Goal: Ask a question

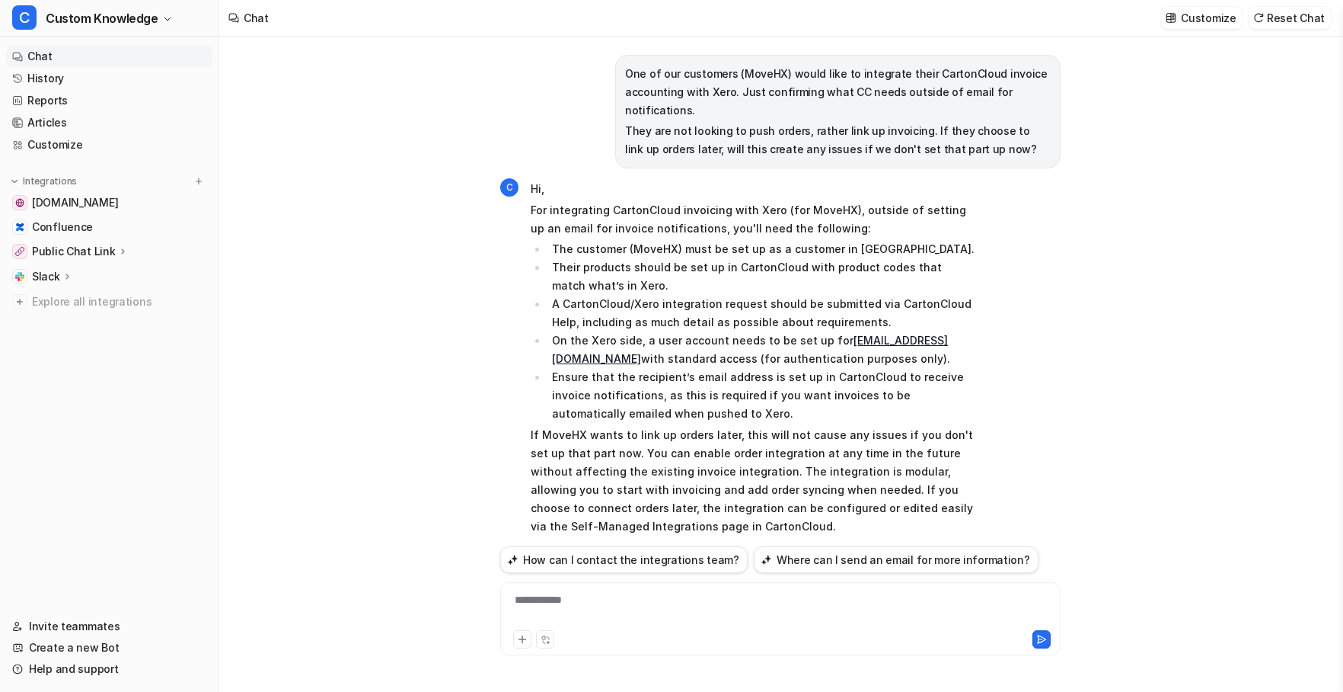
scroll to position [1323, 0]
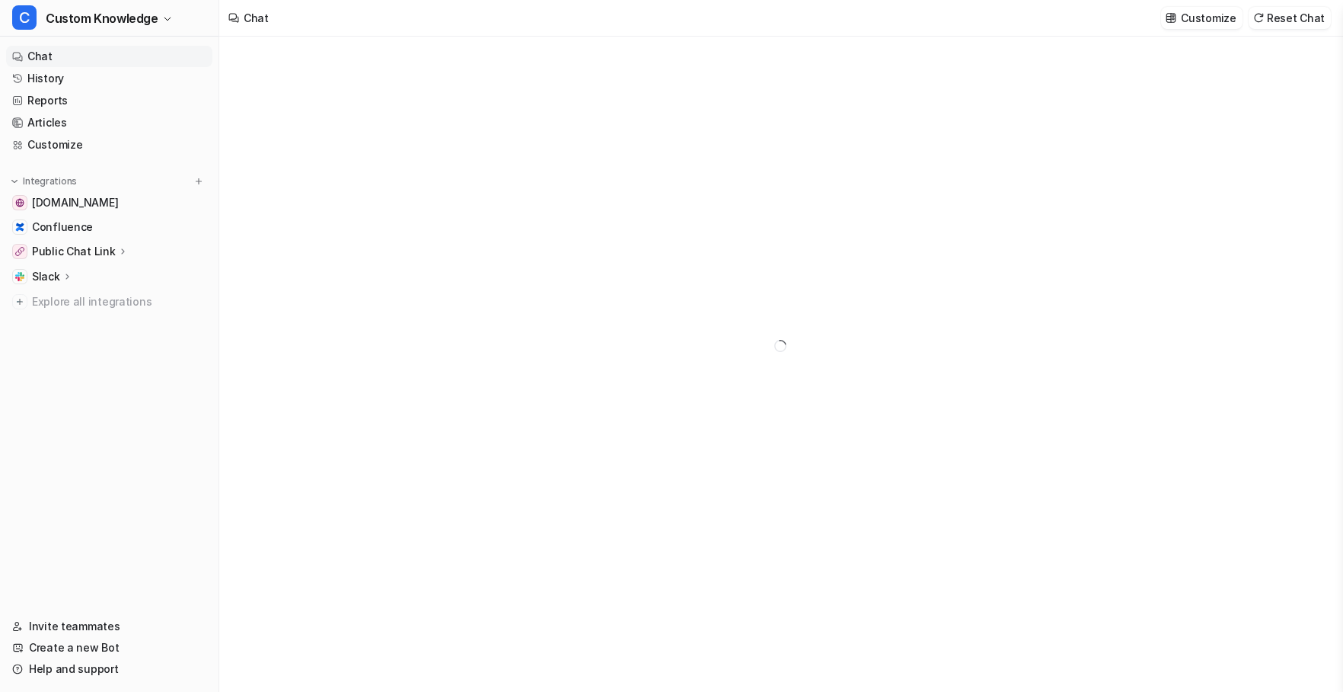
type textarea "**********"
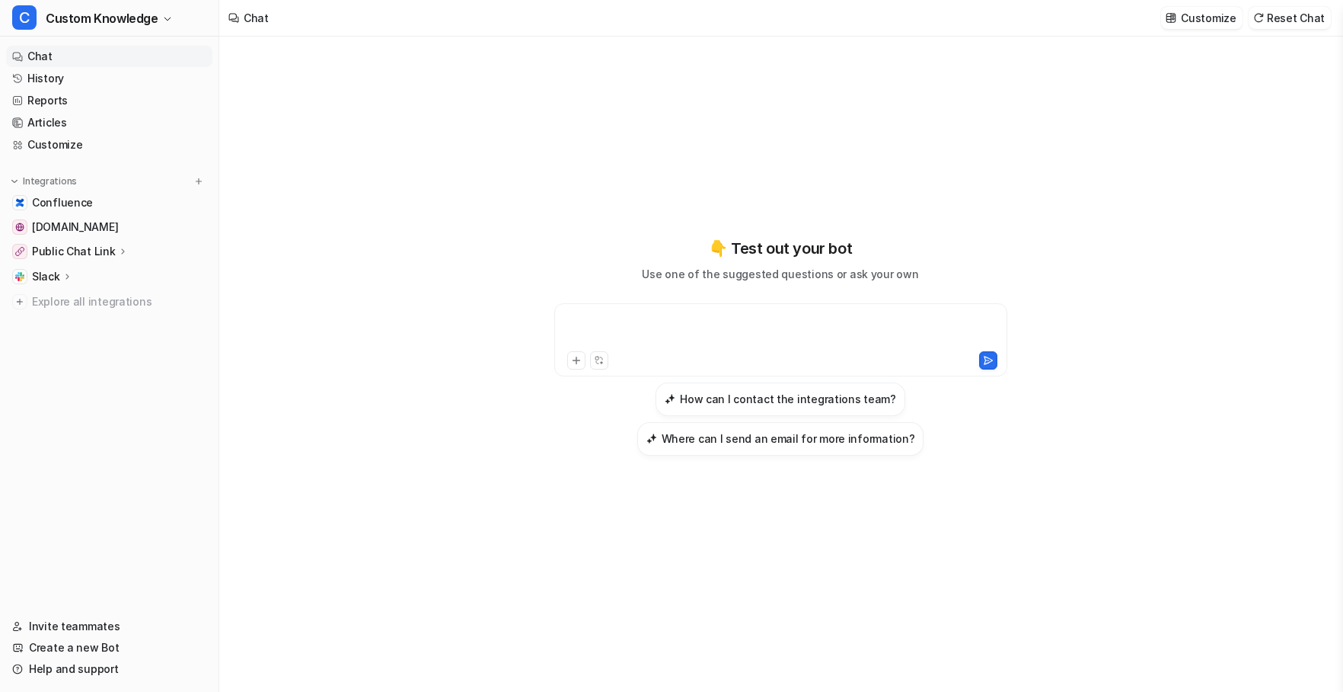
click at [642, 317] on div at bounding box center [781, 330] width 446 height 35
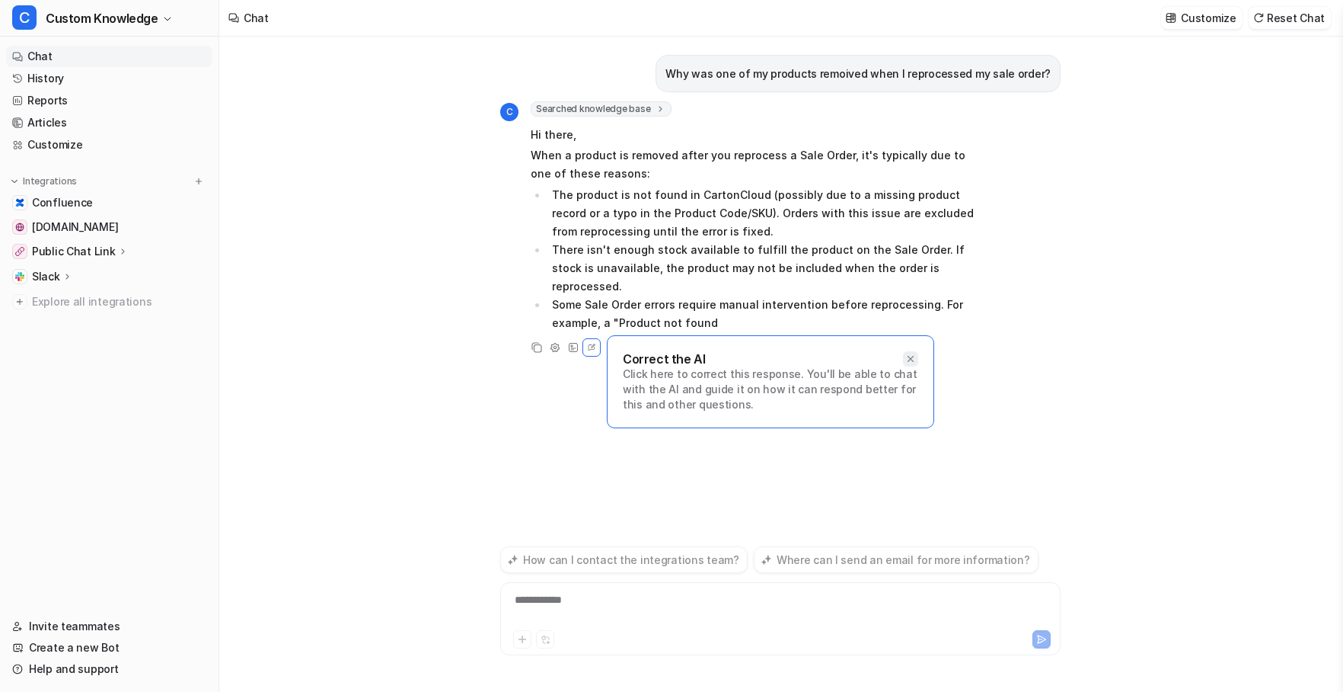
click at [912, 335] on div "Correct the AI Click here to correct this response. You'll be able to chat with…" at bounding box center [770, 381] width 327 height 93
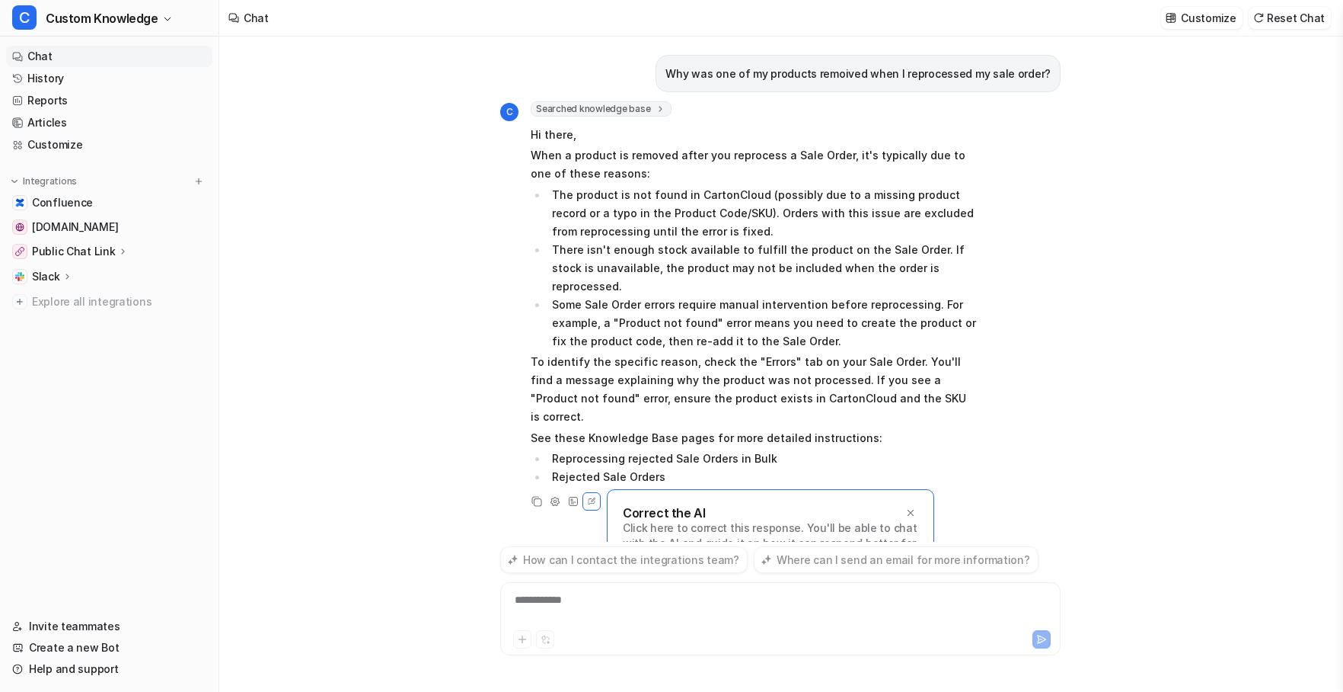
scroll to position [4, 0]
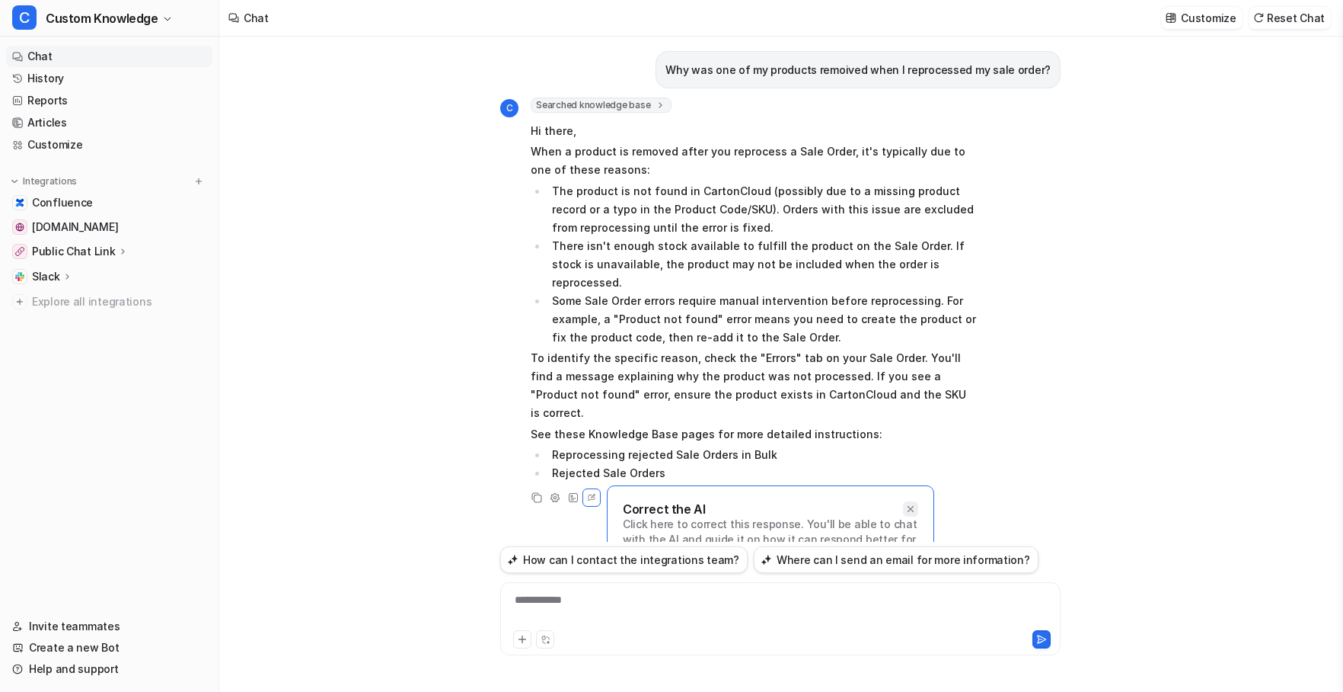
click at [912, 503] on icon at bounding box center [911, 508] width 11 height 11
